Goal: Task Accomplishment & Management: Manage account settings

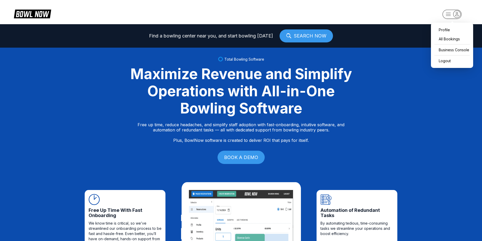
click at [448, 14] on rect "button" at bounding box center [451, 14] width 19 height 9
click at [445, 50] on div "Business Console" at bounding box center [452, 49] width 37 height 9
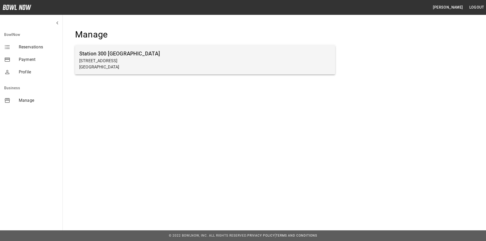
click at [152, 59] on p "[STREET_ADDRESS]" at bounding box center [205, 61] width 252 height 6
